Goal: Task Accomplishment & Management: Use online tool/utility

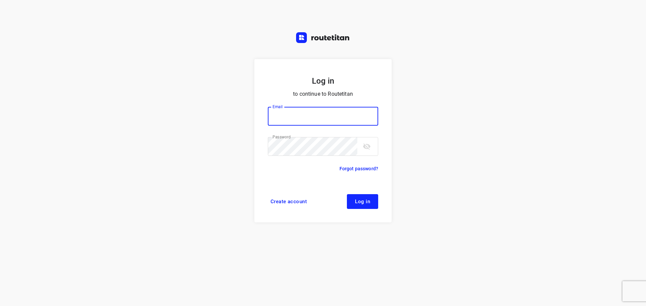
type input "[PERSON_NAME][EMAIL_ADDRESS][DOMAIN_NAME]"
click at [358, 200] on span "Log in" at bounding box center [362, 201] width 15 height 5
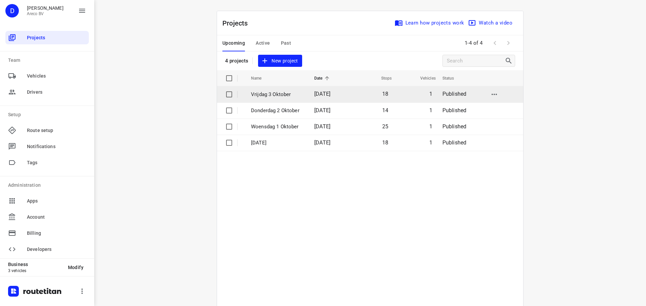
click at [289, 90] on td "Vrijdag 3 Oktober" at bounding box center [276, 94] width 65 height 16
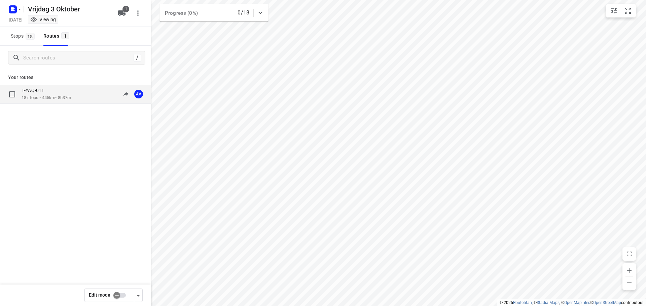
click at [75, 94] on div "1-YAQ-011 18 stops • 445km • 8h37m 09:00-17:37 AV" at bounding box center [86, 94] width 129 height 14
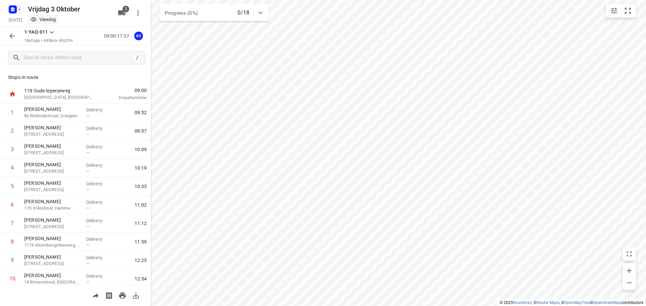
click at [16, 6] on icon "button" at bounding box center [12, 9] width 11 height 11
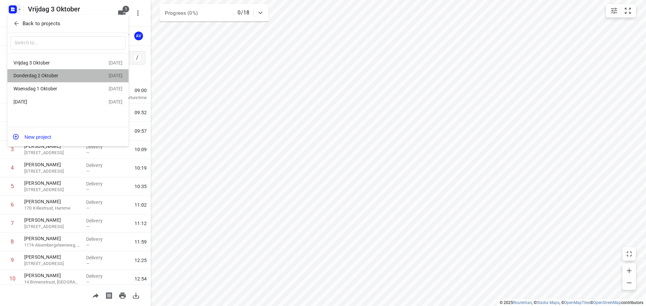
click at [49, 76] on div "Donderdag 2 Oktober" at bounding box center [51, 75] width 77 height 5
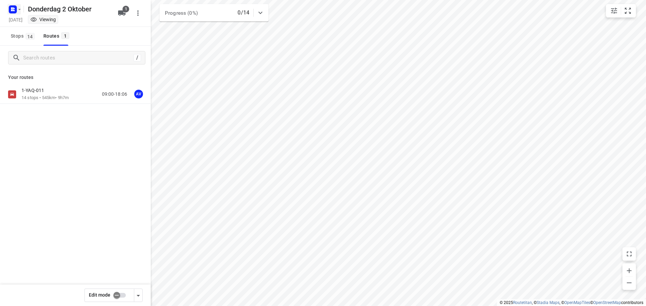
click at [20, 8] on icon "button" at bounding box center [19, 9] width 5 height 5
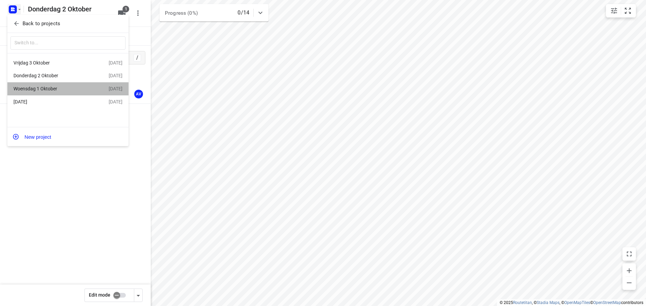
click at [57, 90] on div "Woensdag 1 Oktober" at bounding box center [51, 88] width 77 height 5
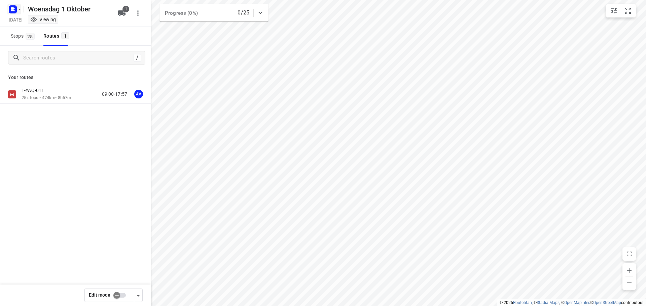
click at [13, 7] on rect "button" at bounding box center [13, 9] width 8 height 8
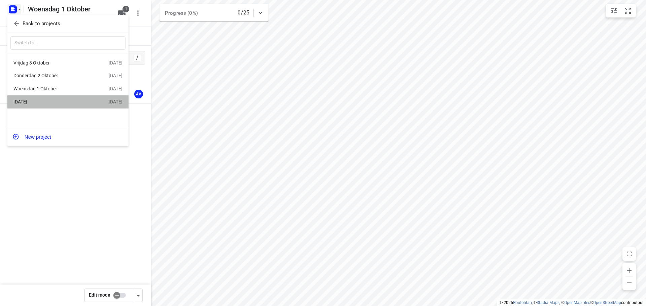
click at [63, 102] on div "[DATE]" at bounding box center [51, 101] width 77 height 5
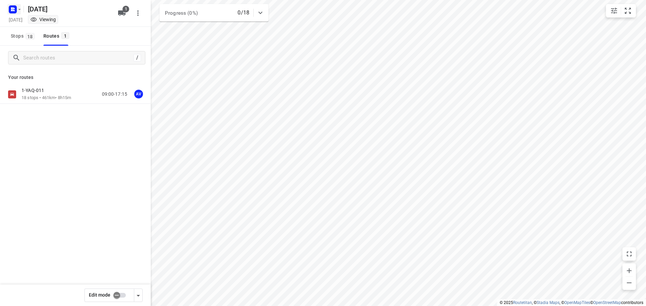
click at [15, 6] on rect "button" at bounding box center [13, 9] width 8 height 8
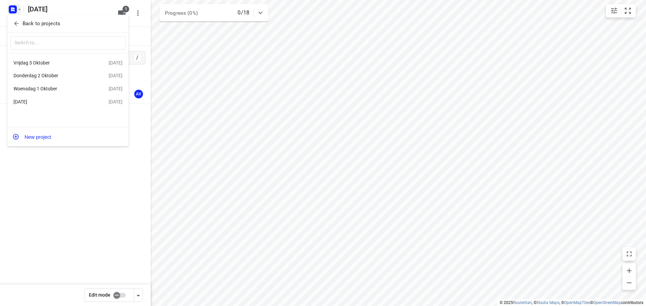
click at [16, 8] on div at bounding box center [323, 153] width 646 height 306
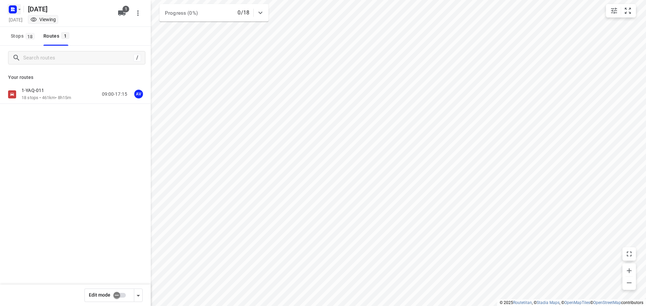
click at [13, 6] on rect "button" at bounding box center [13, 9] width 8 height 8
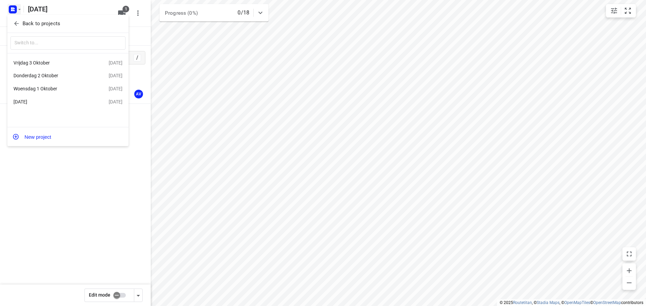
click at [64, 67] on div "[DATE] Oct 2025" at bounding box center [67, 62] width 121 height 13
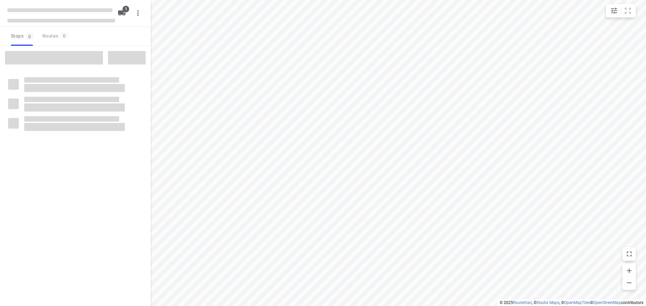
type input "distance"
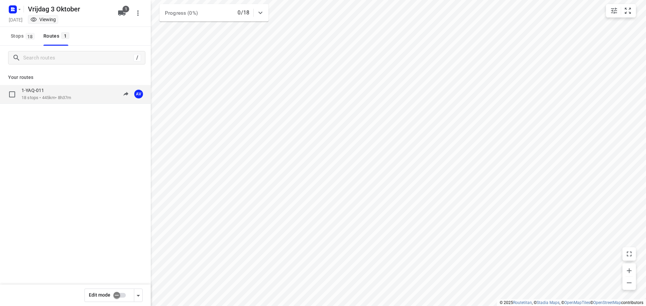
click at [75, 97] on div "1-YAQ-011 18 stops • 445km • 8h37m 09:00-17:37 AV" at bounding box center [86, 94] width 129 height 14
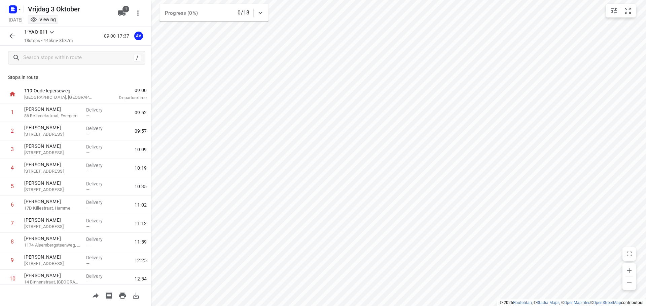
click at [9, 30] on button "button" at bounding box center [11, 35] width 13 height 13
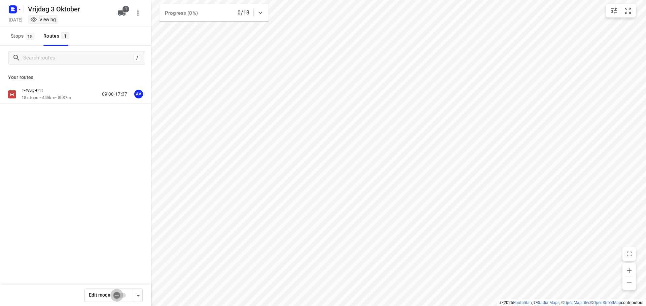
click at [123, 295] on input "checkbox" at bounding box center [117, 295] width 38 height 13
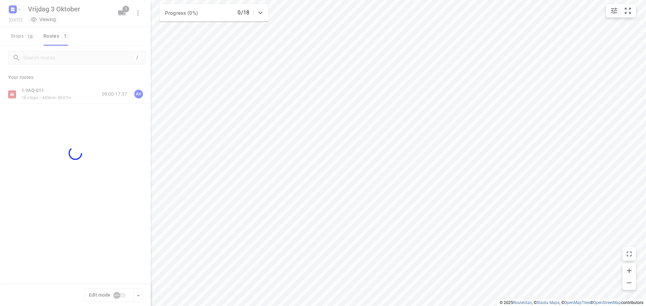
checkbox input "true"
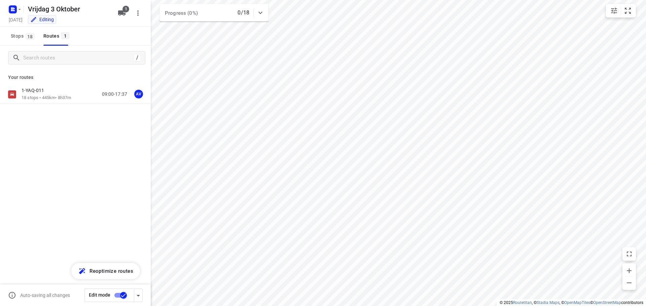
click at [78, 95] on div "1-YAQ-011 18 stops • 445km • 8h37m 09:00-17:37 AV" at bounding box center [86, 94] width 129 height 14
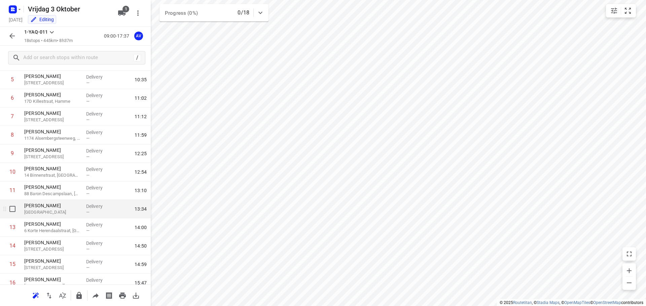
scroll to position [103, 0]
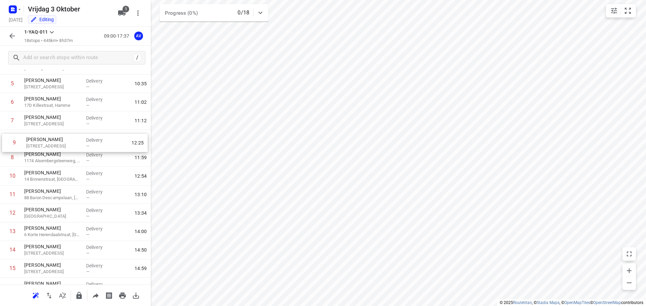
drag, startPoint x: 3, startPoint y: 158, endPoint x: 6, endPoint y: 141, distance: 17.4
click at [6, 141] on div "1 [PERSON_NAME] 86 Reibroekstraat, Evergem Delivery — 09:52 2 [PERSON_NAME] [GE…" at bounding box center [75, 167] width 151 height 333
drag, startPoint x: 2, startPoint y: 158, endPoint x: 5, endPoint y: 142, distance: 16.4
click at [3, 143] on div "1 [PERSON_NAME] 86 Reibroekstraat, Evergem Delivery — 09:52 2 [PERSON_NAME] [GE…" at bounding box center [75, 167] width 151 height 333
drag, startPoint x: 4, startPoint y: 159, endPoint x: 5, endPoint y: 141, distance: 17.5
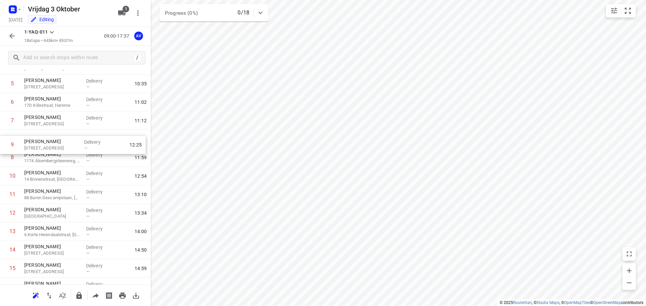
click at [5, 141] on div "1 [PERSON_NAME] 86 Reibroekstraat, Evergem Delivery — 09:52 2 [PERSON_NAME] [GE…" at bounding box center [75, 167] width 151 height 333
drag, startPoint x: 3, startPoint y: 159, endPoint x: 5, endPoint y: 143, distance: 15.6
click at [3, 143] on div "1 [PERSON_NAME] 86 Reibroekstraat, Evergem Delivery — 09:52 2 [PERSON_NAME] [GE…" at bounding box center [75, 167] width 151 height 333
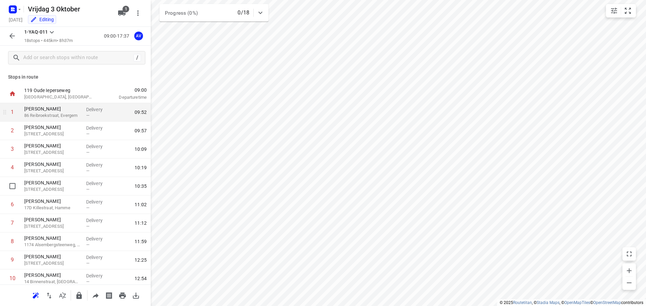
scroll to position [0, 0]
click at [11, 37] on icon "button" at bounding box center [12, 36] width 8 height 8
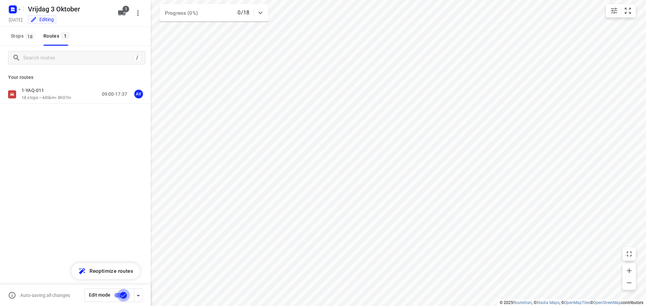
click at [118, 296] on input "checkbox" at bounding box center [123, 295] width 38 height 13
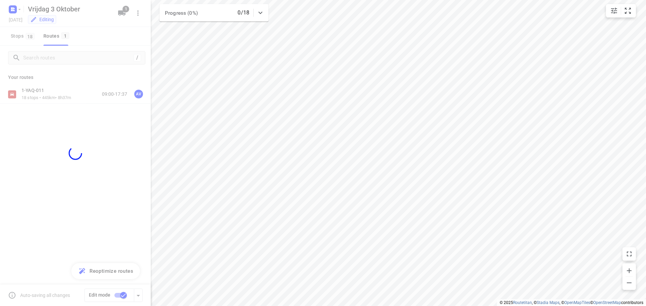
checkbox input "false"
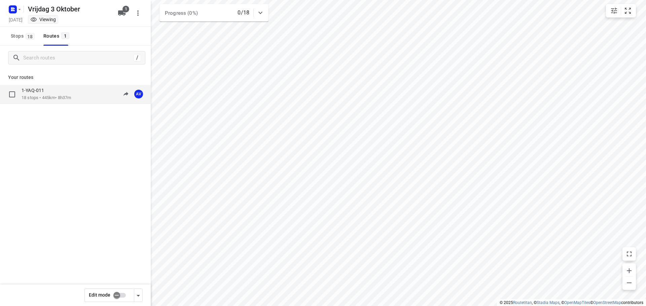
click at [82, 99] on div "1-YAQ-011 18 stops • 445km • 8h37m 09:00-17:37 AV" at bounding box center [86, 94] width 129 height 14
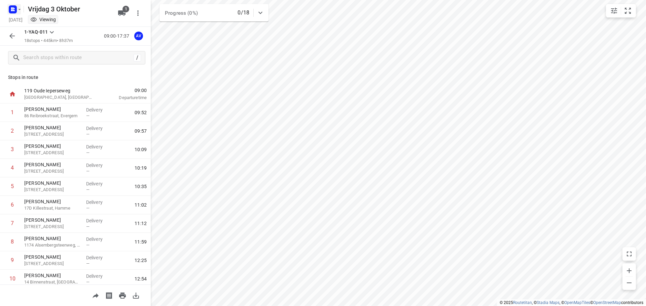
click at [11, 8] on icon "button" at bounding box center [12, 9] width 11 height 11
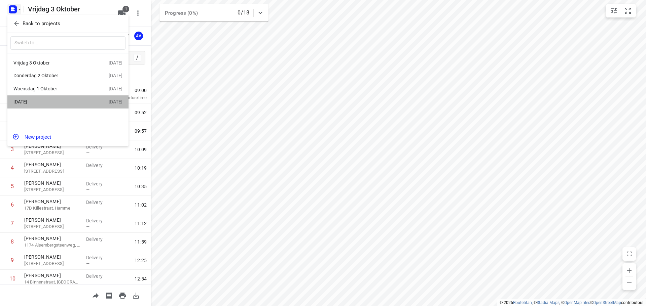
click at [57, 100] on div "[DATE]" at bounding box center [51, 101] width 77 height 5
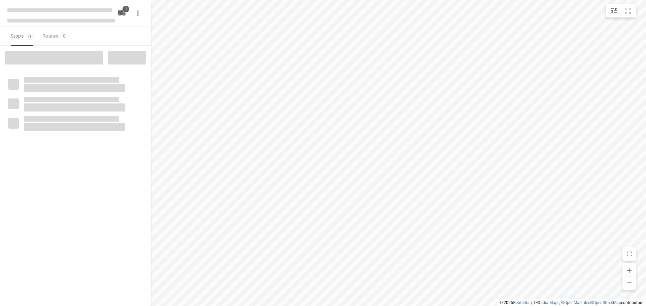
type input "distance"
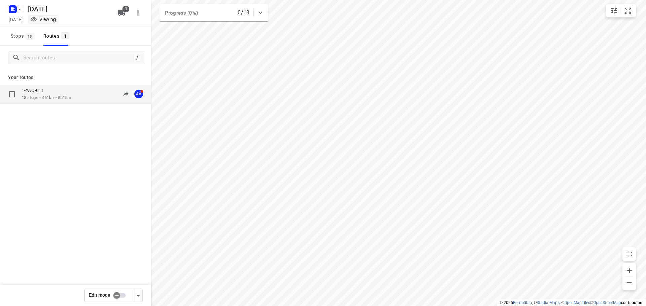
click at [71, 95] on p "18 stops • 461km • 8h15m" at bounding box center [46, 98] width 49 height 6
